Goal: Information Seeking & Learning: Learn about a topic

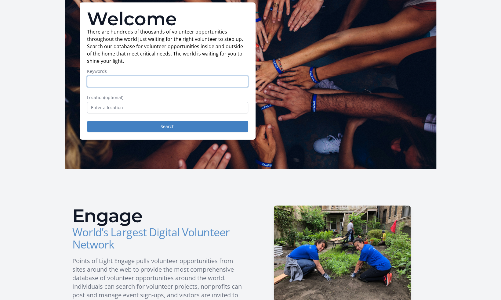
scroll to position [47, 0]
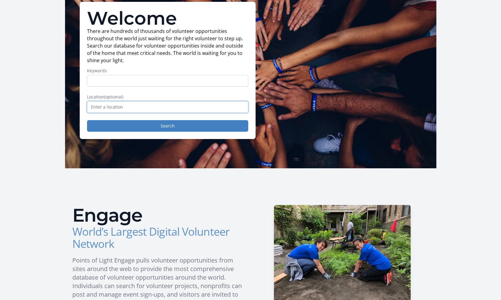
click at [134, 106] on input "text" at bounding box center [167, 107] width 161 height 12
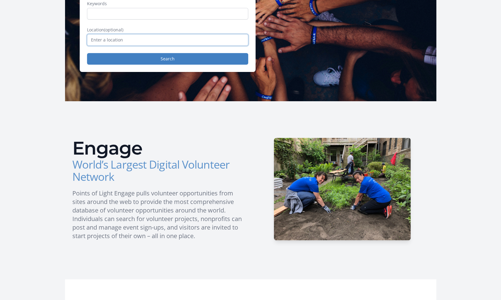
scroll to position [0, 0]
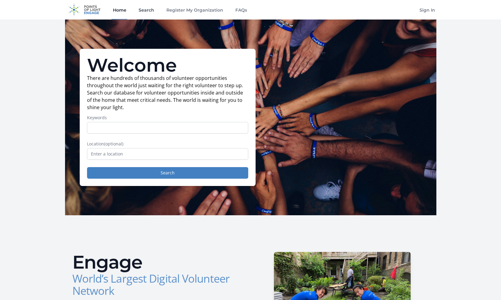
click at [149, 9] on link "Search" at bounding box center [146, 10] width 18 height 20
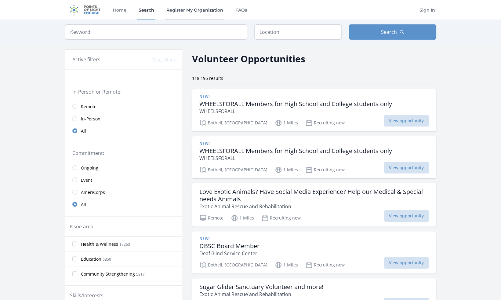
scroll to position [25, 0]
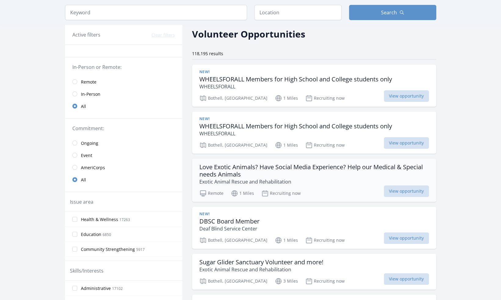
click at [316, 181] on p "Exotic Animal Rescue and Rehabilitation" at bounding box center [313, 181] width 229 height 7
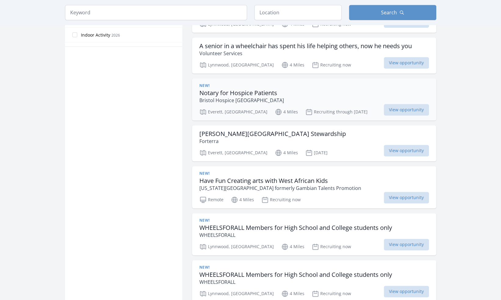
scroll to position [378, 0]
click at [119, 17] on input "search" at bounding box center [156, 12] width 182 height 15
type input "art"
click button "submit" at bounding box center [0, 0] width 0 height 0
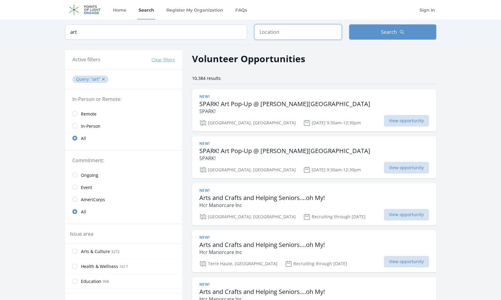
click at [295, 26] on input "text" at bounding box center [297, 31] width 87 height 15
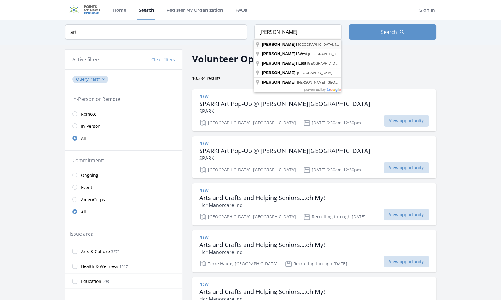
type input "Bothell, [GEOGRAPHIC_DATA], [GEOGRAPHIC_DATA]"
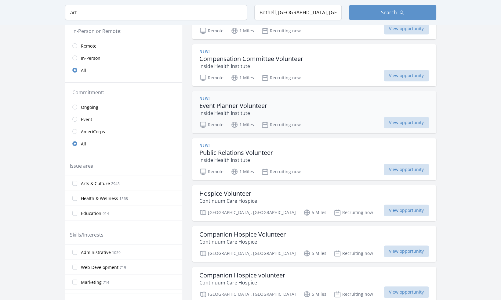
scroll to position [95, 0]
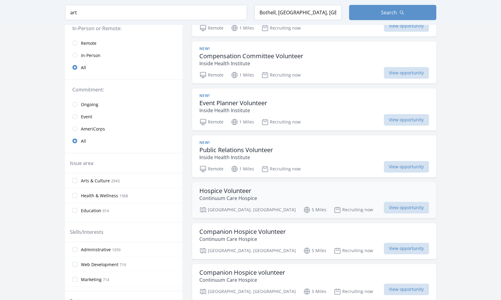
click at [276, 195] on div "Hospice Volunteer Continuum Care Hospice" at bounding box center [313, 194] width 229 height 15
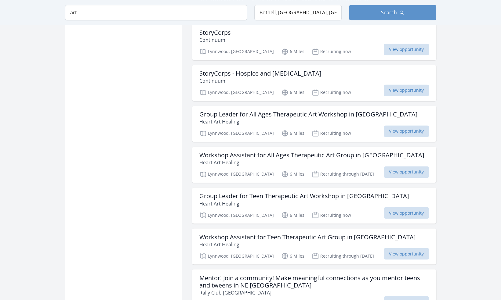
scroll to position [546, 0]
click at [332, 123] on div "Group Leader for All Ages Therapeutic Art Workshop in Lynnwood Heart Art Healin…" at bounding box center [314, 124] width 244 height 36
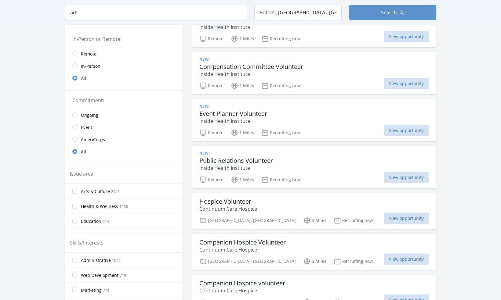
scroll to position [0, 0]
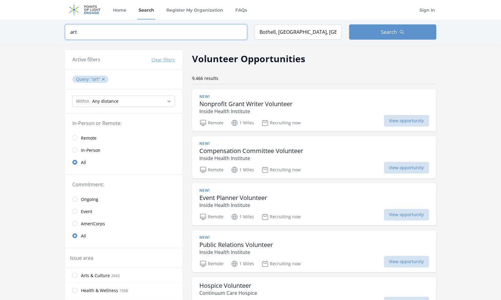
drag, startPoint x: 86, startPoint y: 33, endPoint x: 35, endPoint y: 16, distance: 53.9
click button "submit" at bounding box center [0, 0] width 0 height 0
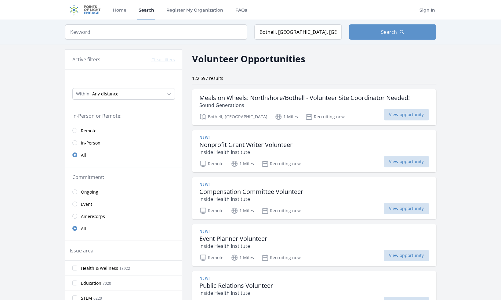
click at [90, 141] on span "In-Person" at bounding box center [91, 143] width 20 height 6
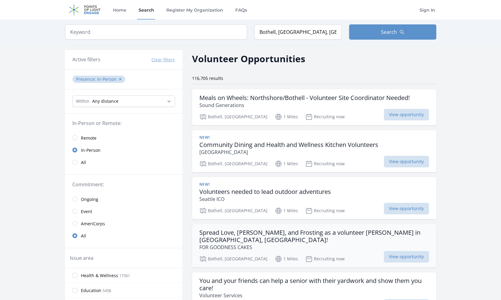
click at [343, 244] on p "FOR GOODNESS CAKES" at bounding box center [313, 247] width 229 height 7
click at [315, 234] on h3 "Spread Love, Joy, and Frosting as a volunteer baker in Bothell, WA!" at bounding box center [313, 236] width 229 height 15
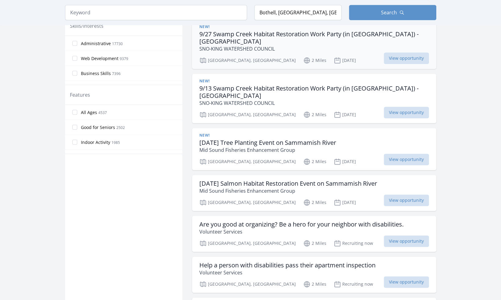
scroll to position [302, 0]
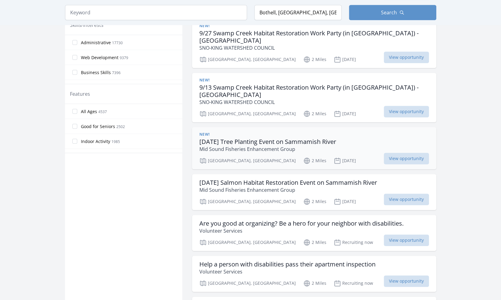
click at [333, 145] on p "Mid Sound Fisheries Enhancement Group" at bounding box center [267, 148] width 137 height 7
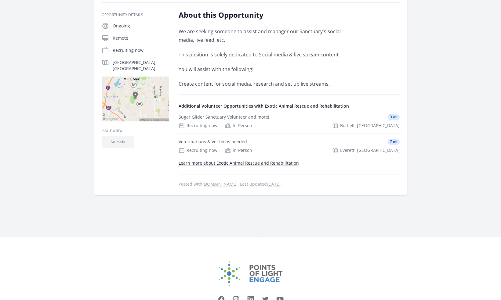
scroll to position [131, 0]
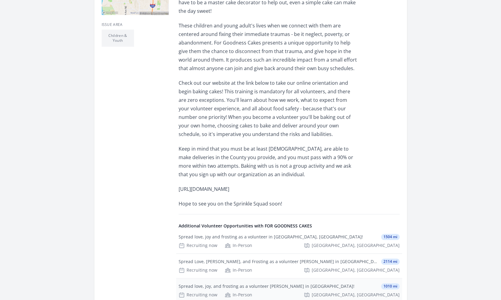
scroll to position [246, 0]
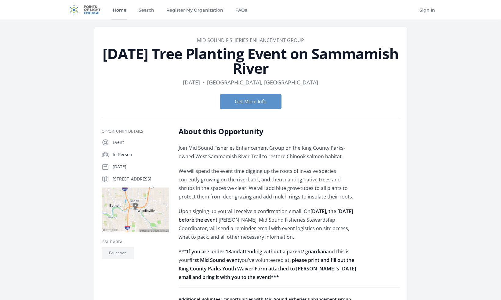
click at [117, 8] on link "Home" at bounding box center [119, 10] width 16 height 20
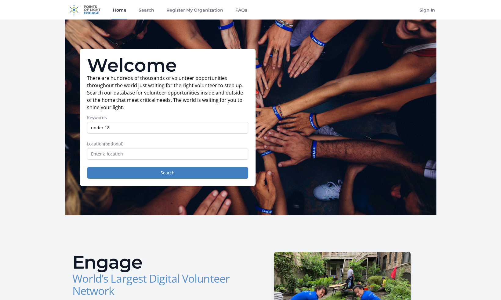
type input "under 18"
click at [153, 157] on input "text" at bounding box center [167, 154] width 161 height 12
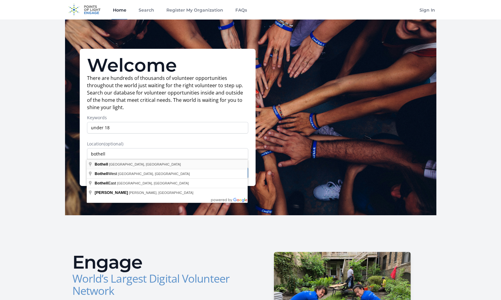
type input "Bothell, [GEOGRAPHIC_DATA], [GEOGRAPHIC_DATA]"
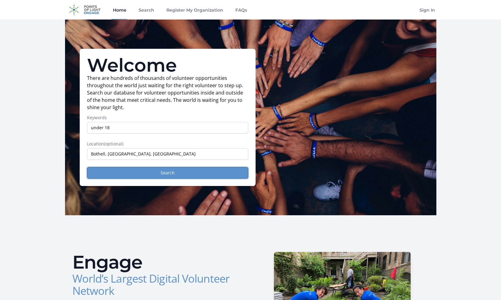
click at [145, 171] on button "Search" at bounding box center [167, 173] width 161 height 12
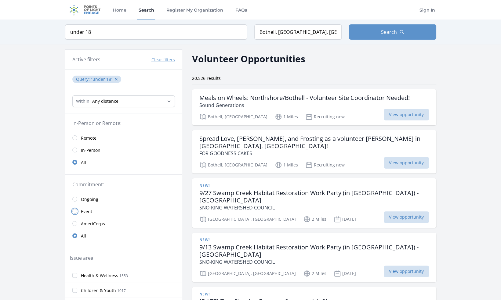
click at [77, 210] on input "radio" at bounding box center [74, 211] width 5 height 5
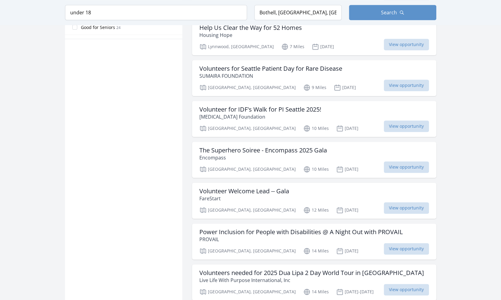
scroll to position [416, 0]
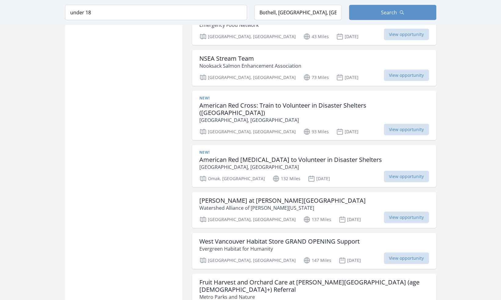
scroll to position [1094, 0]
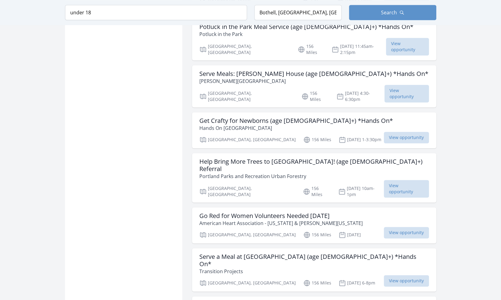
scroll to position [1976, 0]
